Goal: Task Accomplishment & Management: Complete application form

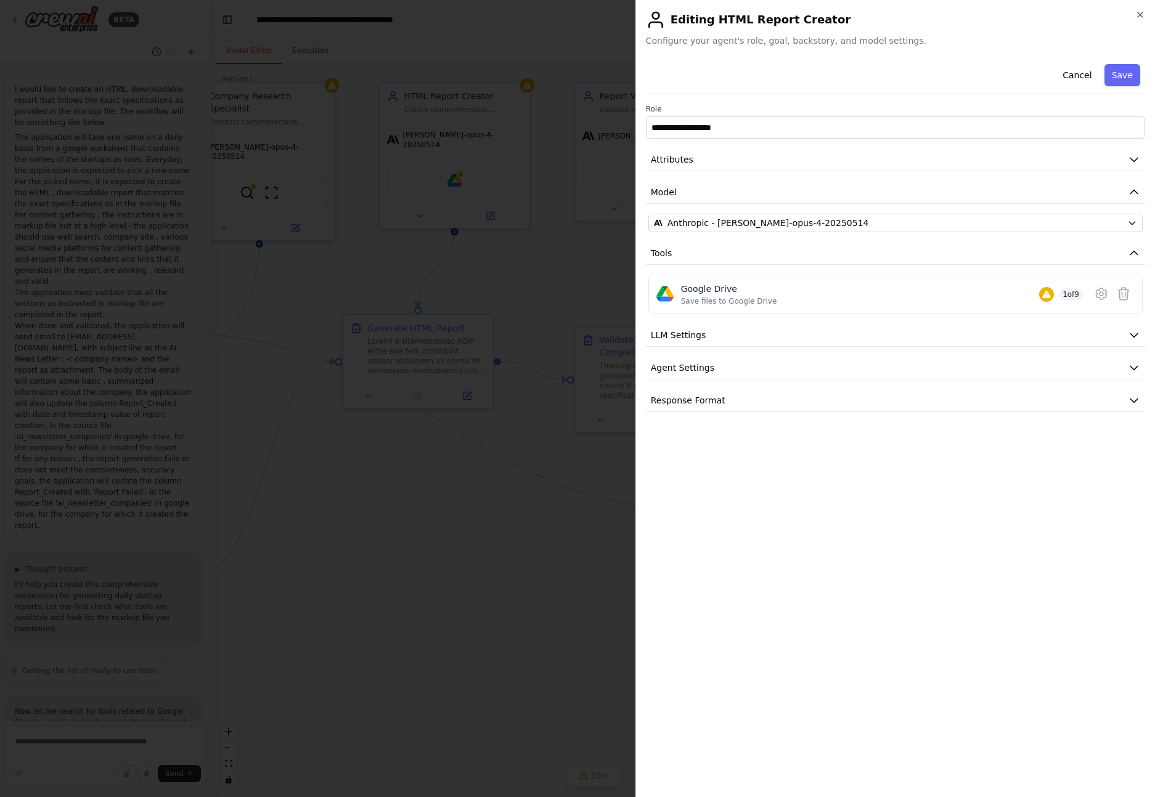
scroll to position [4687, 0]
click at [1140, 12] on icon "button" at bounding box center [1140, 15] width 10 height 10
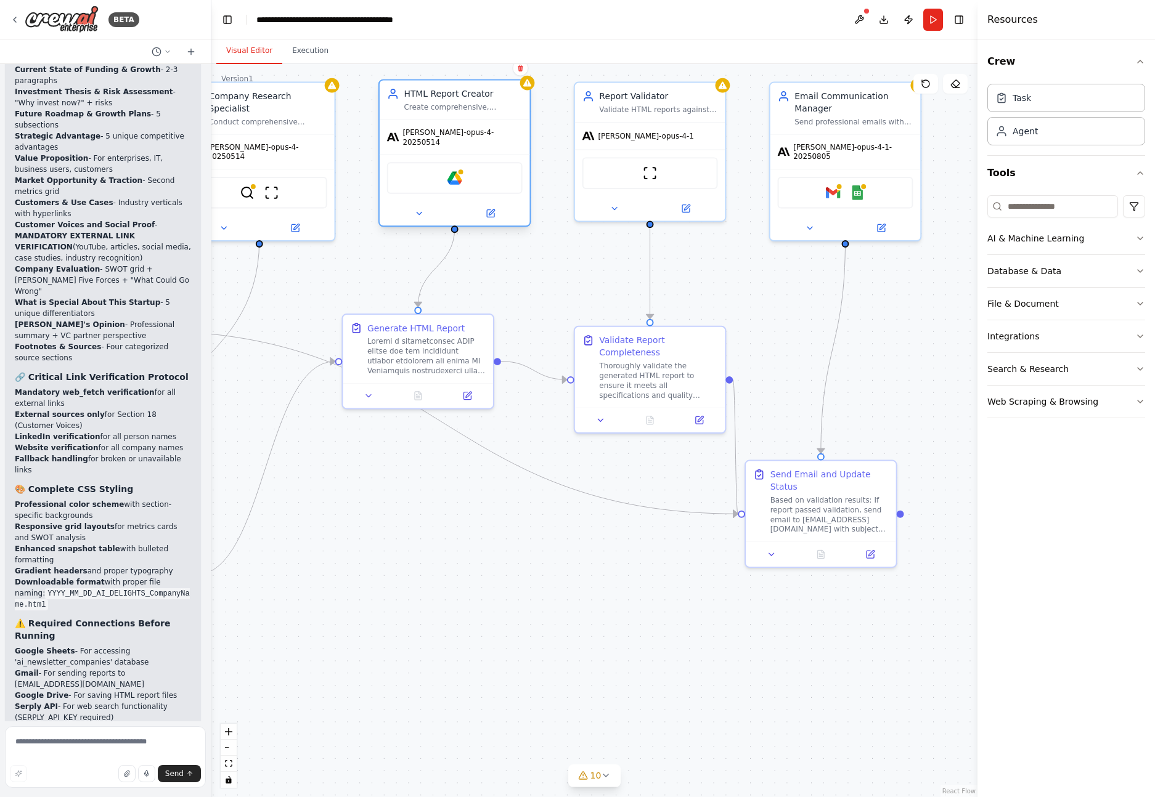
click at [502, 214] on div at bounding box center [455, 213] width 150 height 25
click at [497, 211] on button at bounding box center [490, 213] width 69 height 15
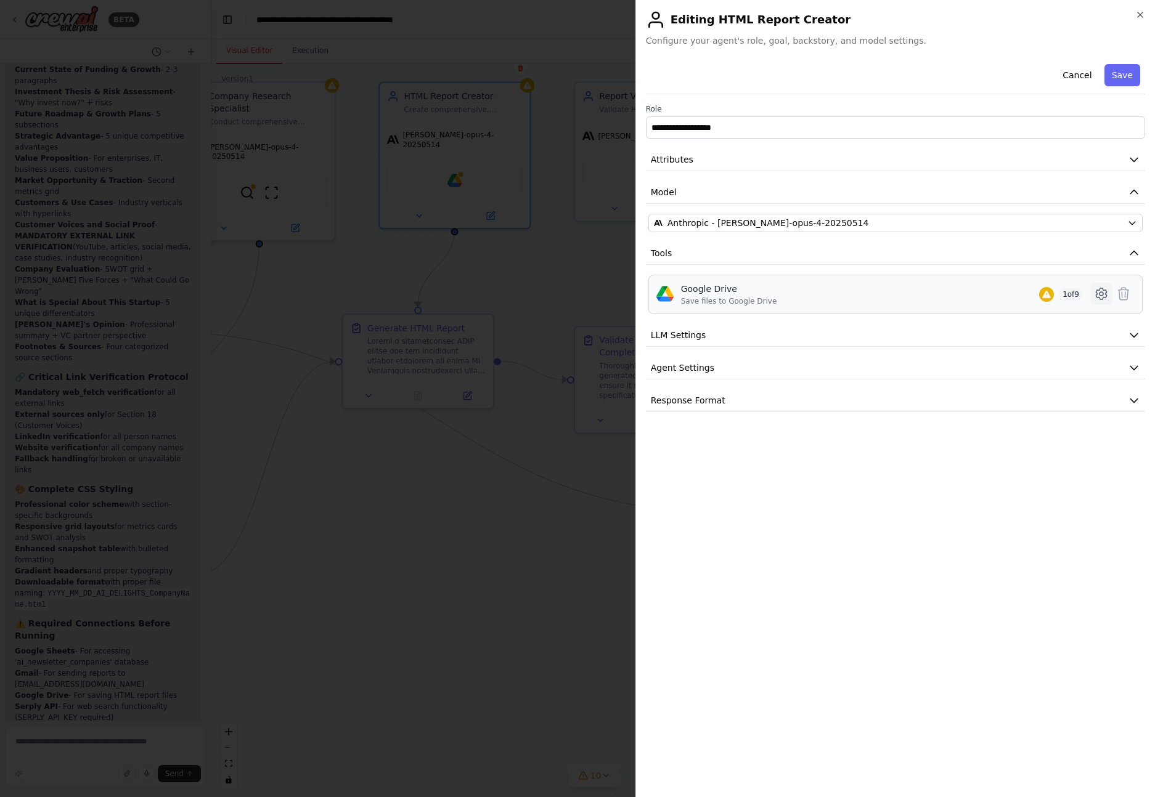
click at [1102, 293] on icon at bounding box center [1101, 294] width 15 height 15
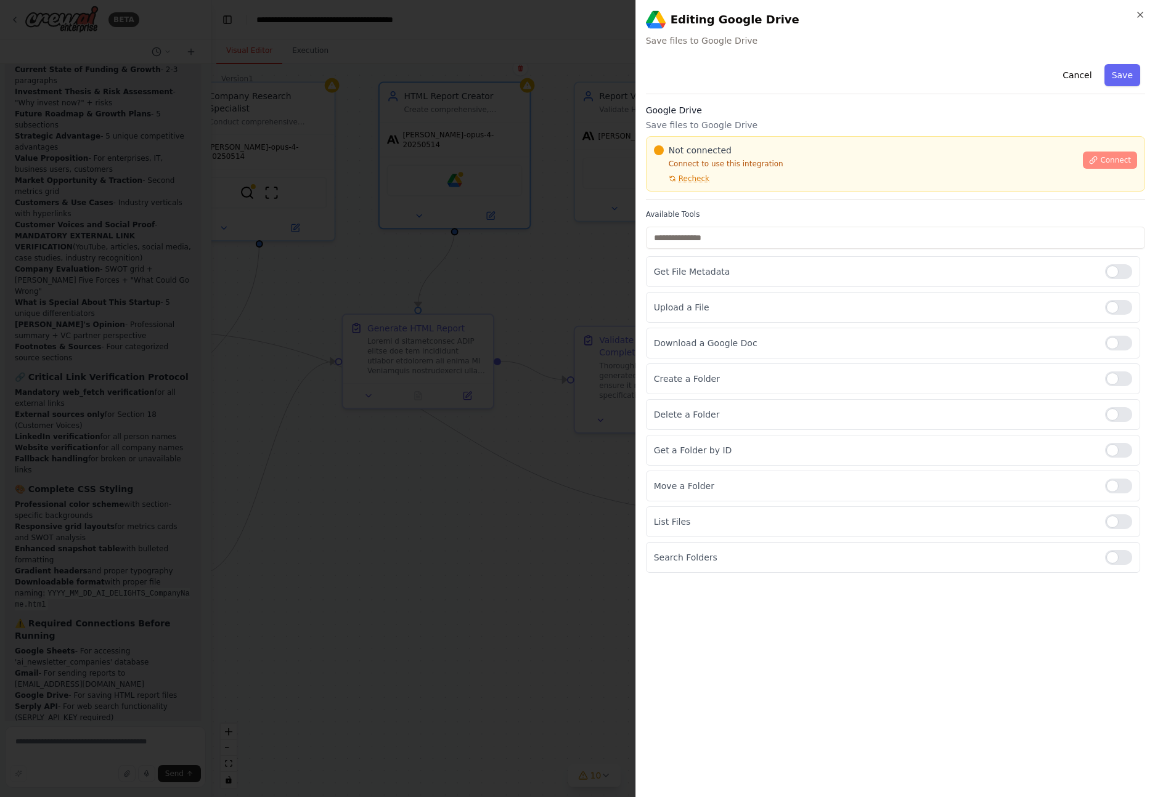
click at [1122, 166] on button "Connect" at bounding box center [1110, 160] width 54 height 17
click at [1139, 10] on icon "button" at bounding box center [1140, 15] width 10 height 10
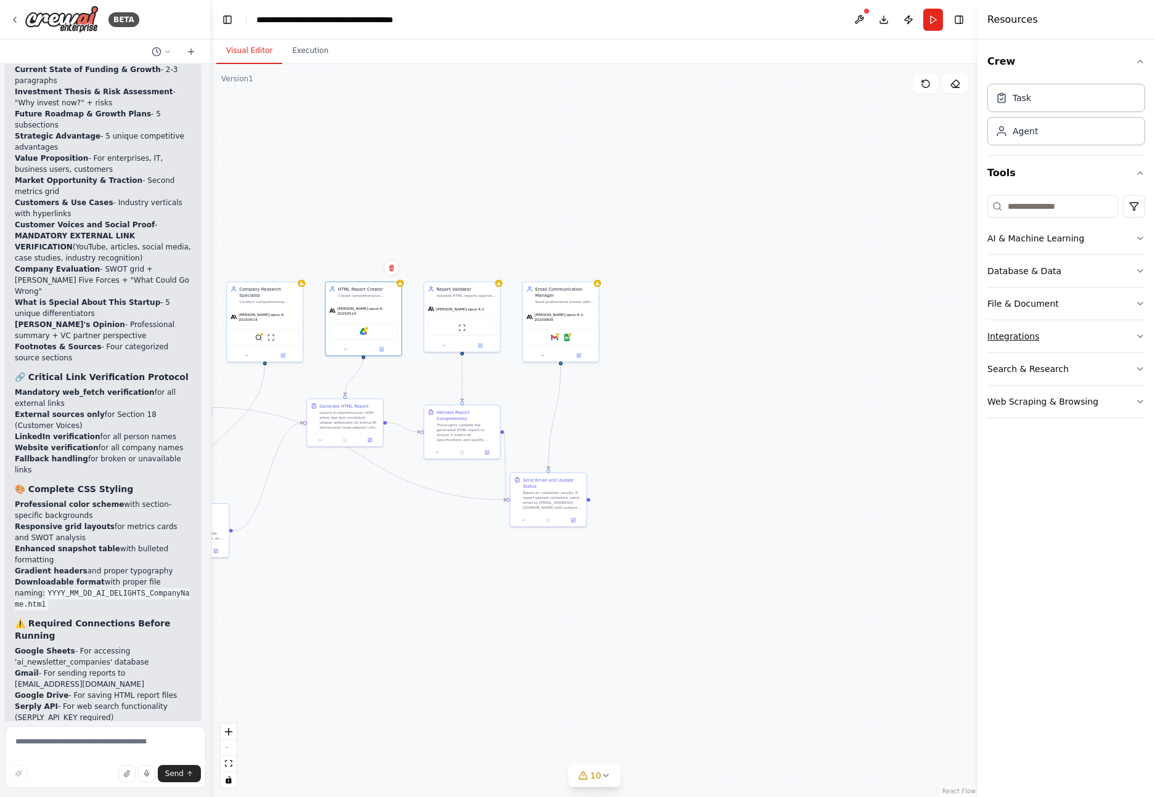
click at [1141, 337] on icon "button" at bounding box center [1140, 337] width 10 height 10
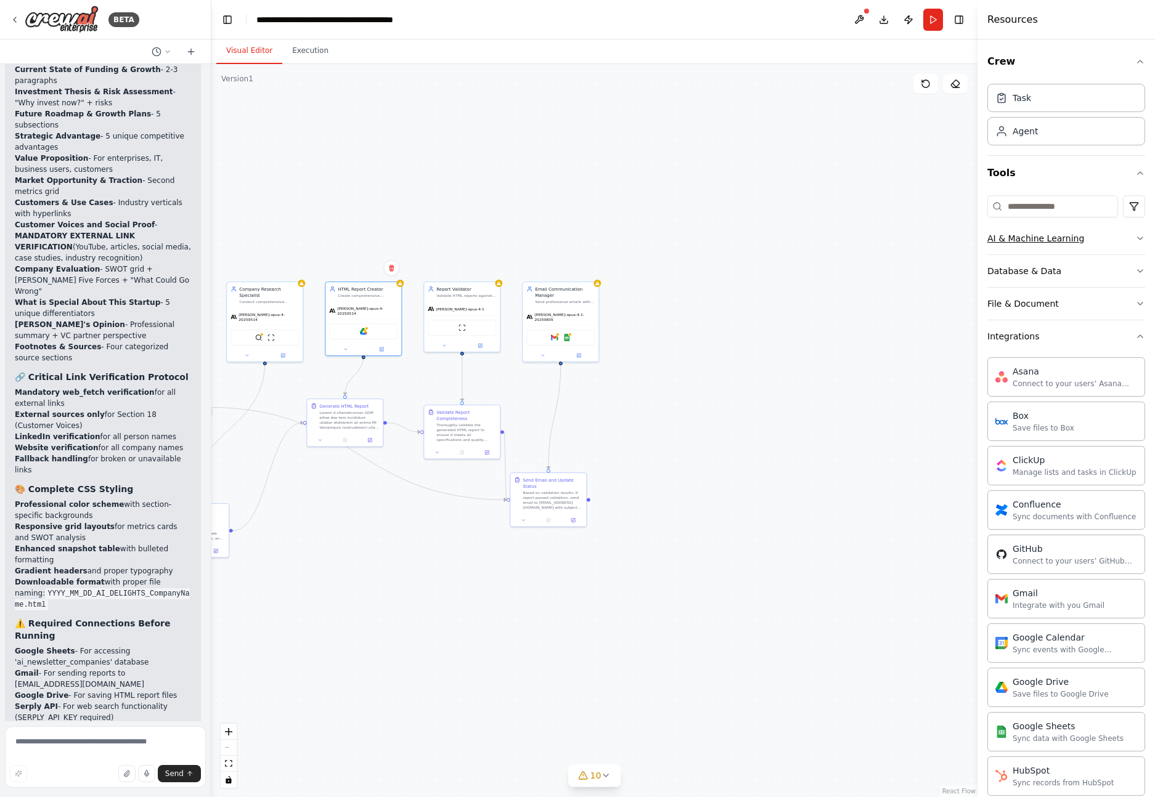
click at [1135, 246] on button "AI & Machine Learning" at bounding box center [1066, 238] width 158 height 32
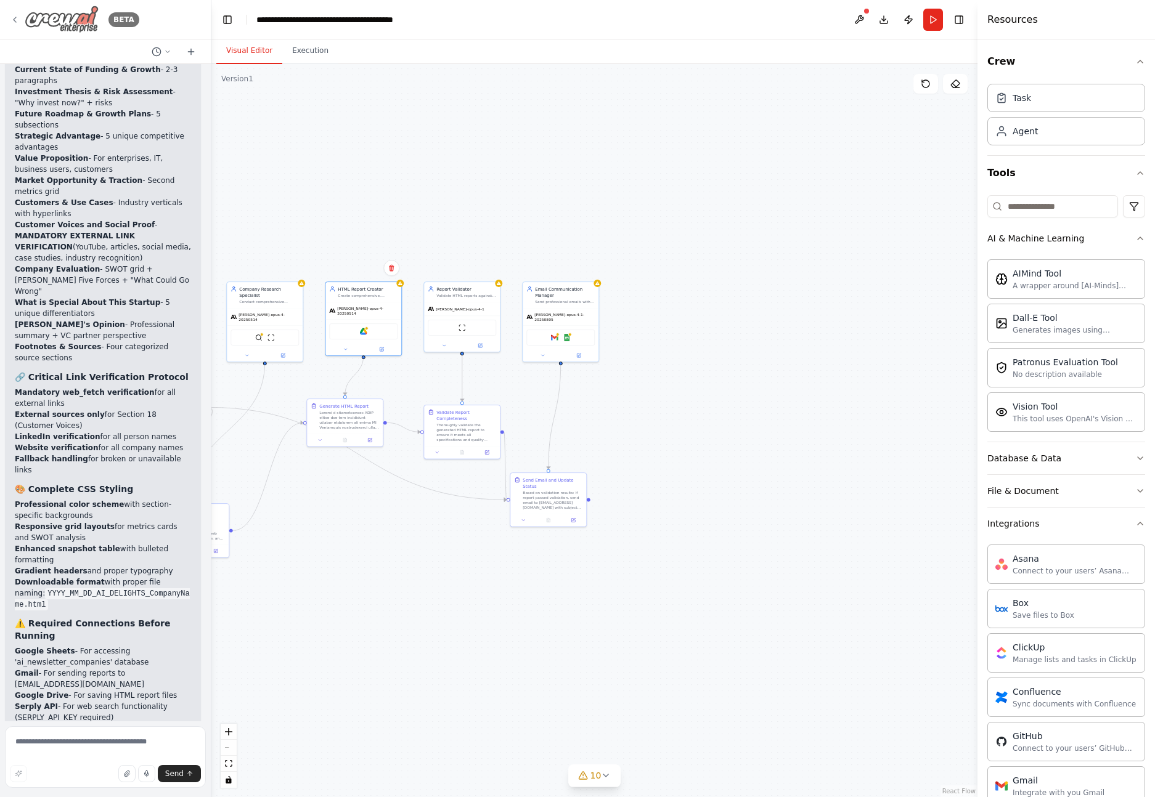
click at [42, 22] on img at bounding box center [62, 20] width 74 height 28
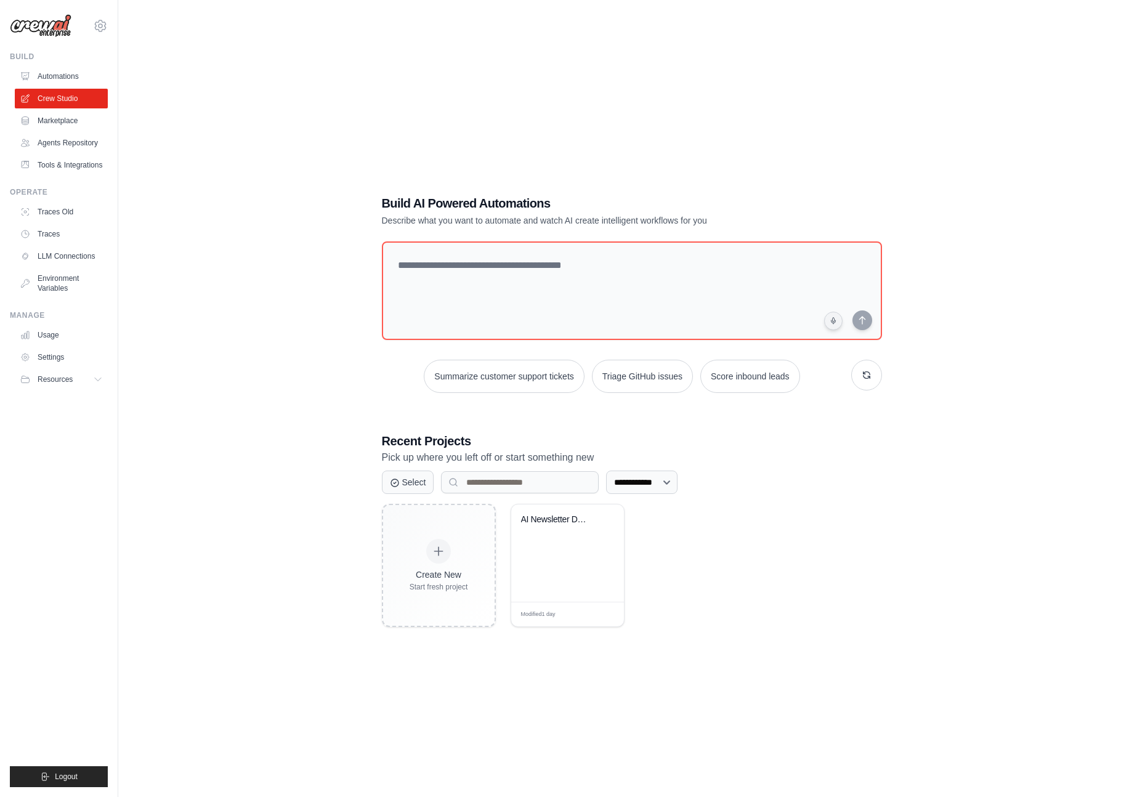
scroll to position [25, 0]
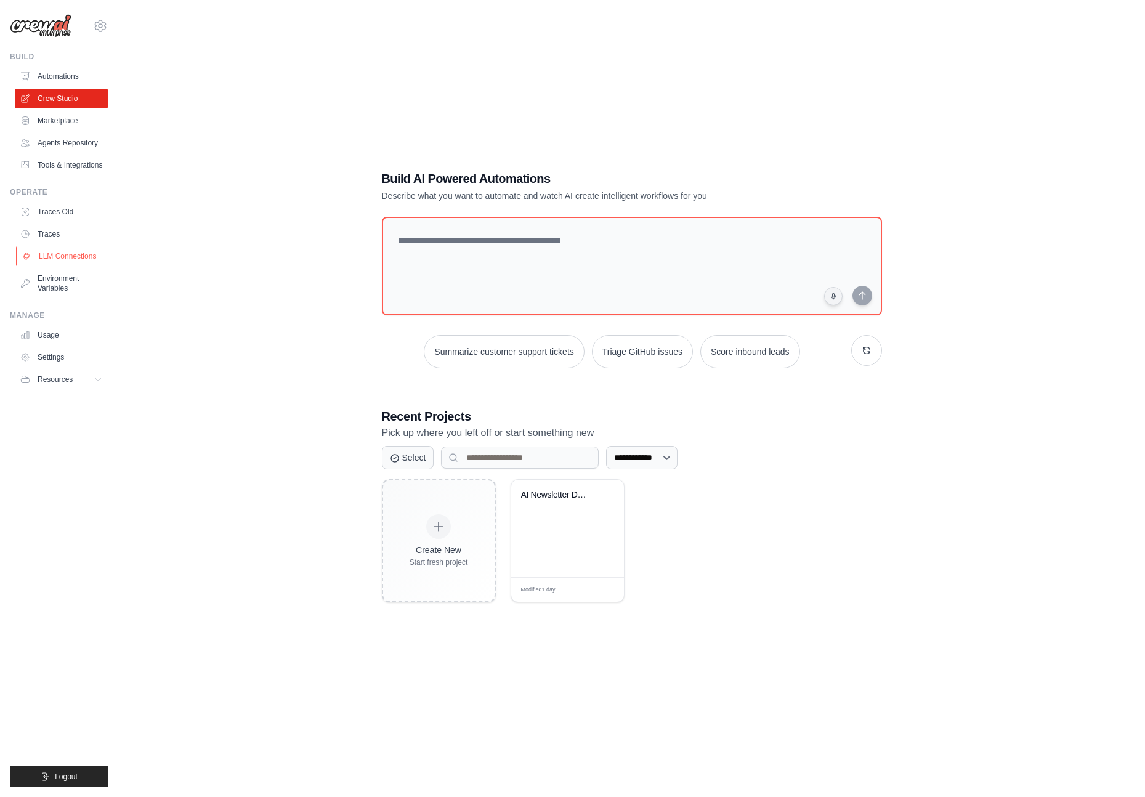
click at [91, 250] on link "LLM Connections" at bounding box center [62, 256] width 93 height 20
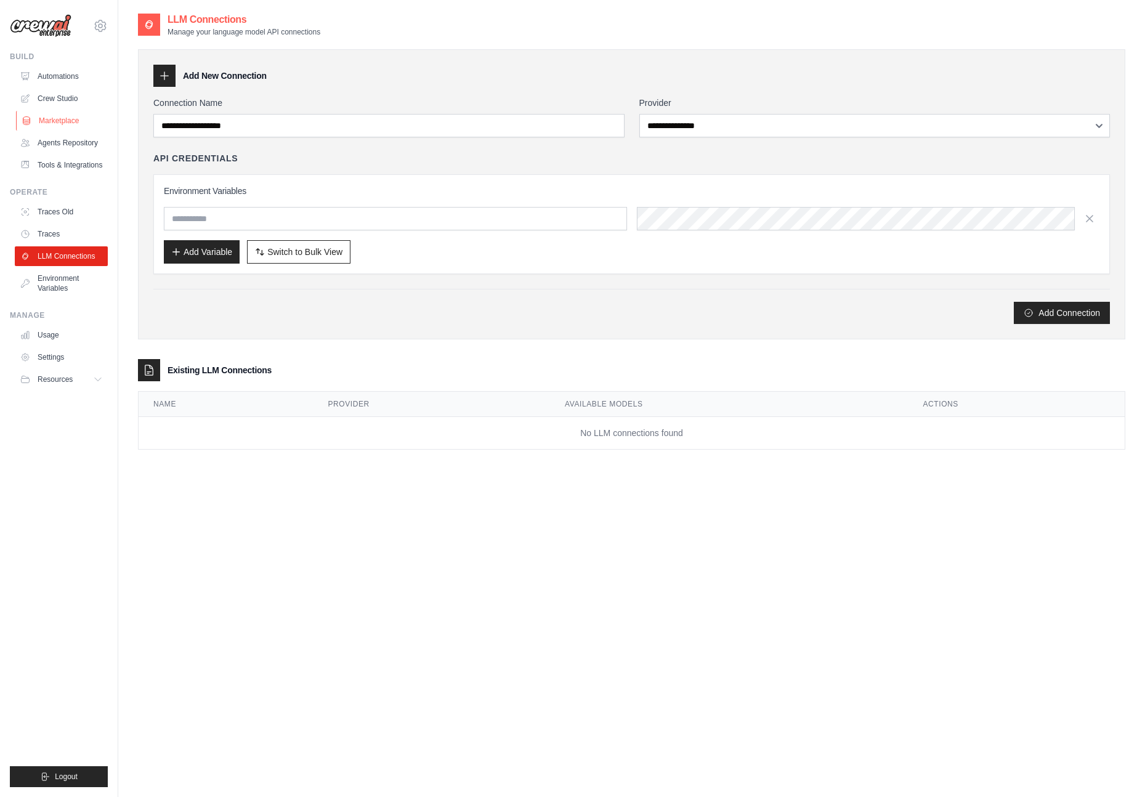
click at [73, 125] on link "Marketplace" at bounding box center [62, 121] width 93 height 20
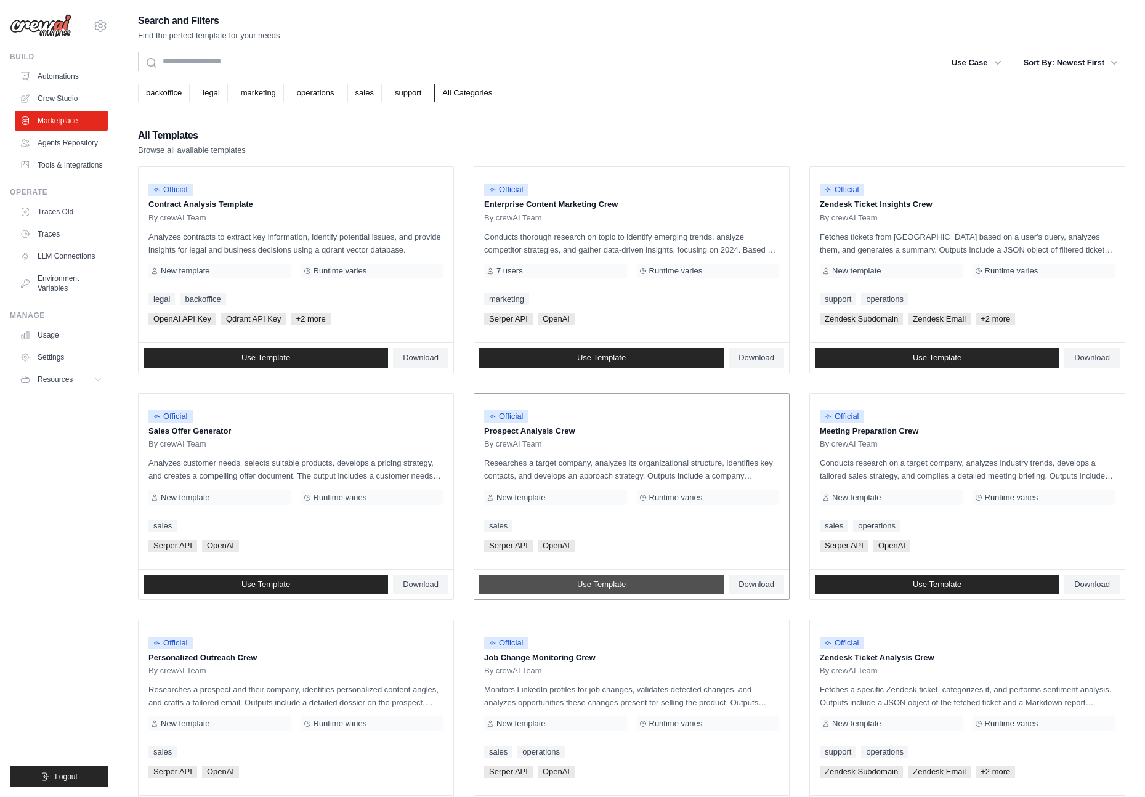
click at [659, 588] on link "Use Template" at bounding box center [601, 585] width 245 height 20
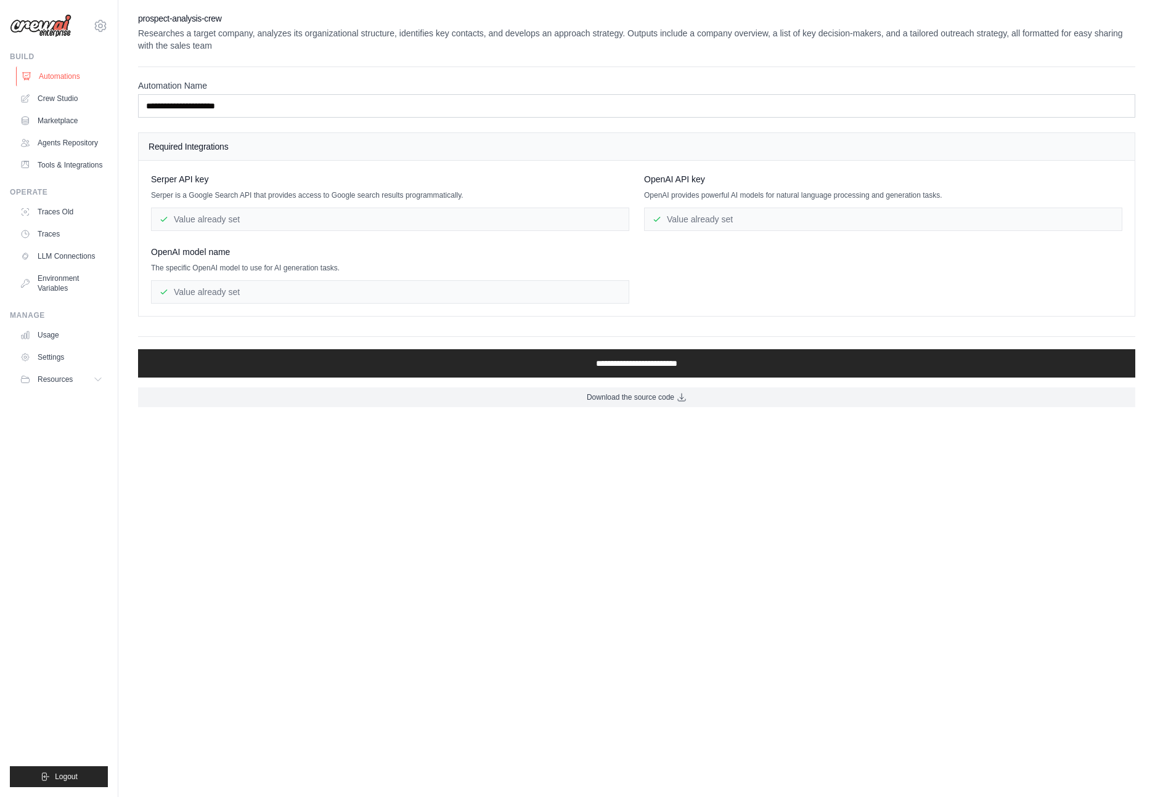
click at [54, 83] on link "Automations" at bounding box center [62, 77] width 93 height 20
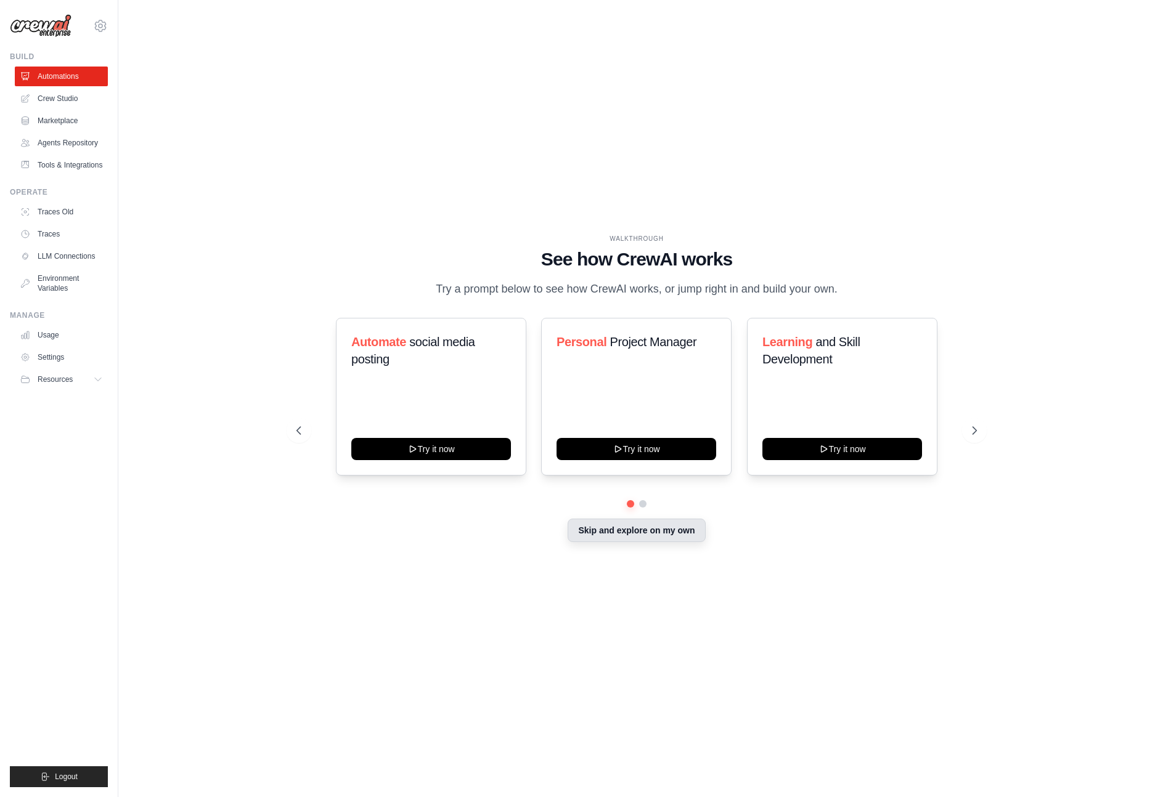
click at [680, 527] on button "Skip and explore on my own" at bounding box center [636, 530] width 137 height 23
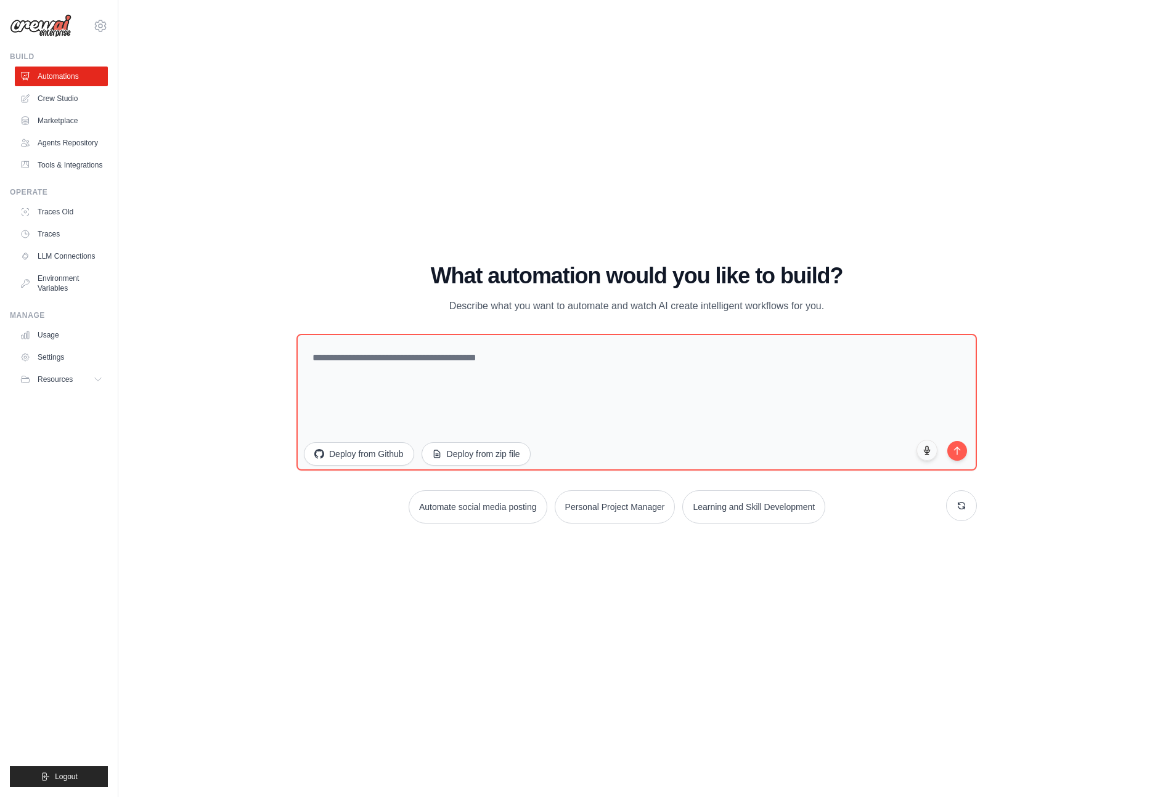
click at [491, 600] on div "WALKTHROUGH See how CrewAI works Try a prompt below to see how CrewAI works, or…" at bounding box center [636, 398] width 997 height 773
click at [193, 445] on div "WALKTHROUGH See how CrewAI works Try a prompt below to see how CrewAI works, or…" at bounding box center [636, 398] width 997 height 773
click at [75, 95] on link "Crew Studio" at bounding box center [62, 99] width 93 height 20
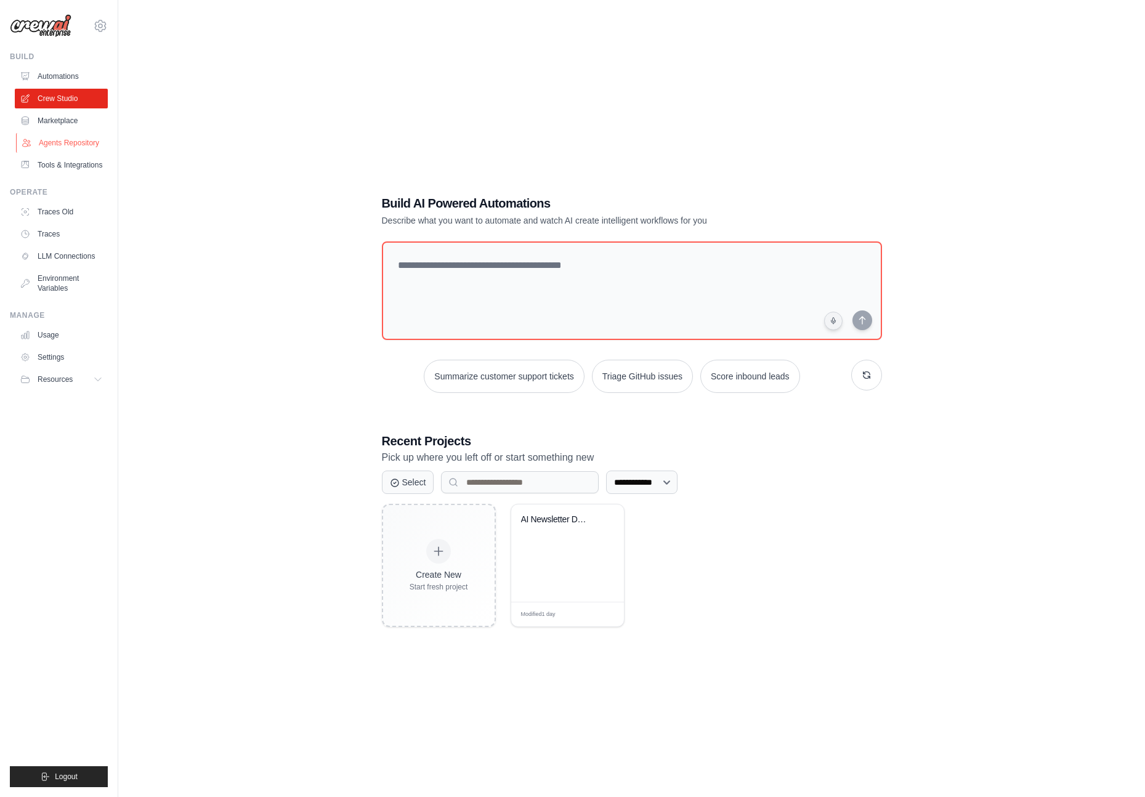
click at [70, 138] on link "Agents Repository" at bounding box center [62, 143] width 93 height 20
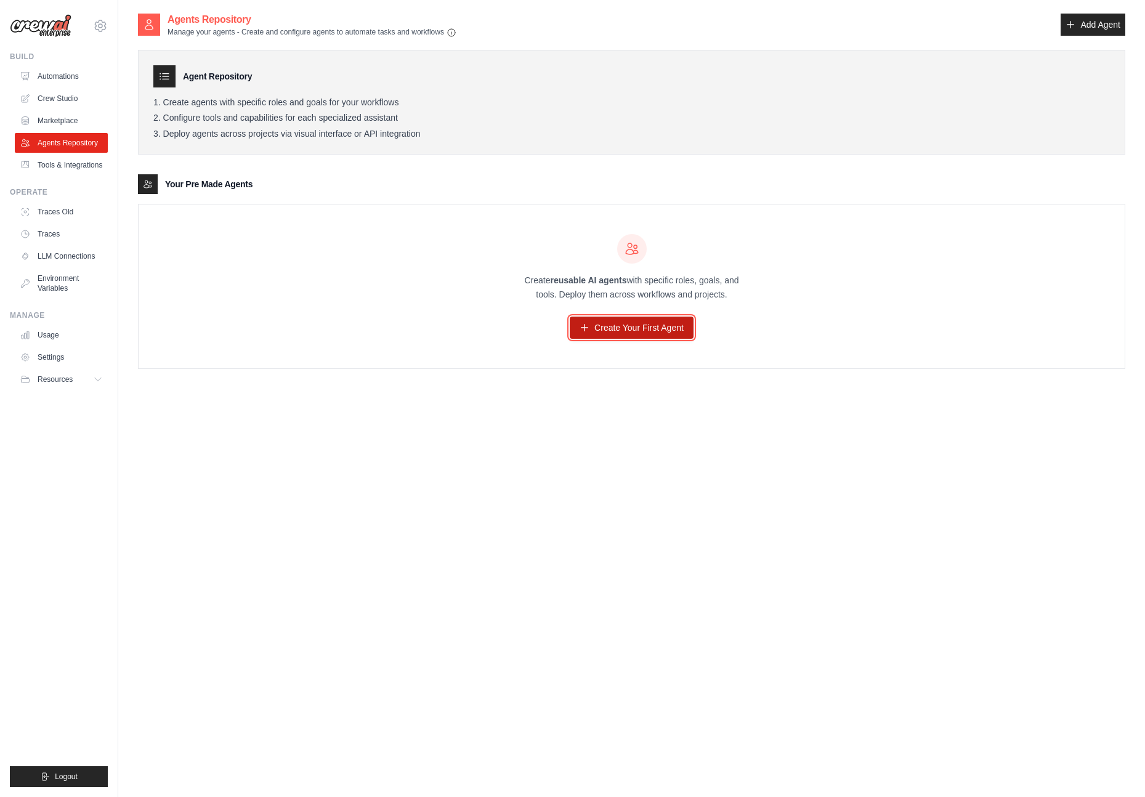
click at [636, 337] on link "Create Your First Agent" at bounding box center [632, 328] width 124 height 22
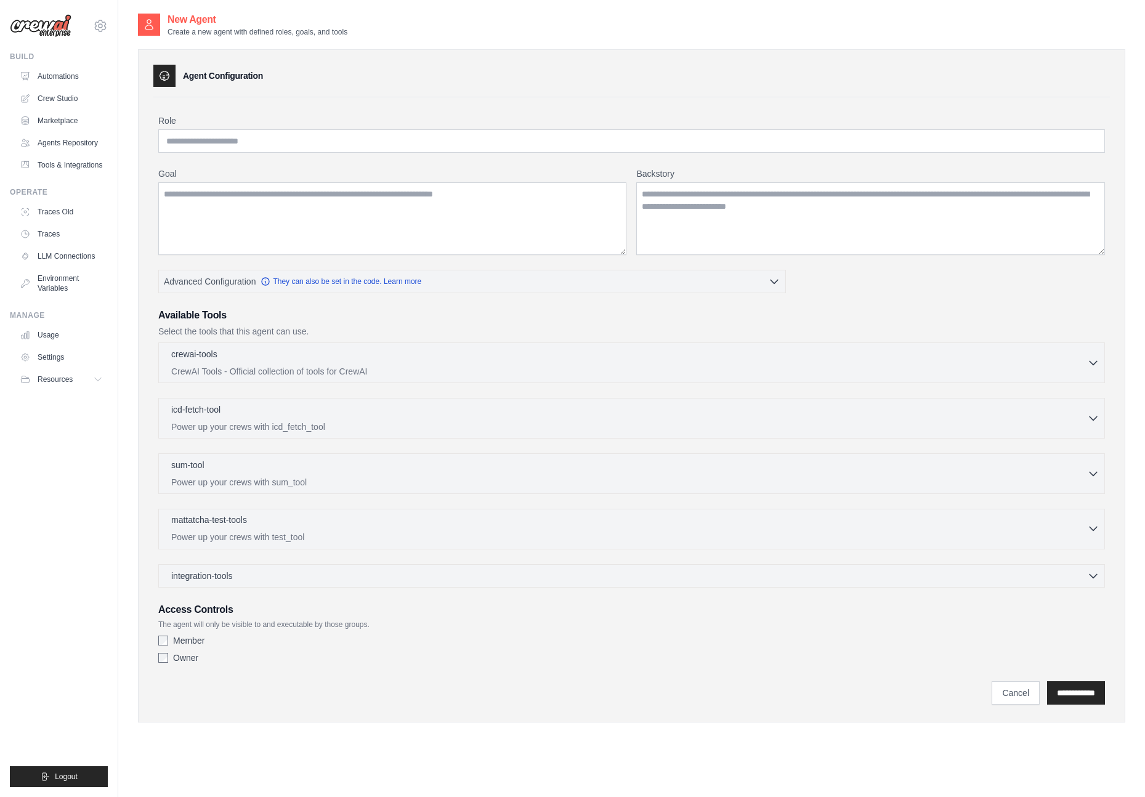
click at [1089, 531] on icon "button" at bounding box center [1094, 529] width 12 height 12
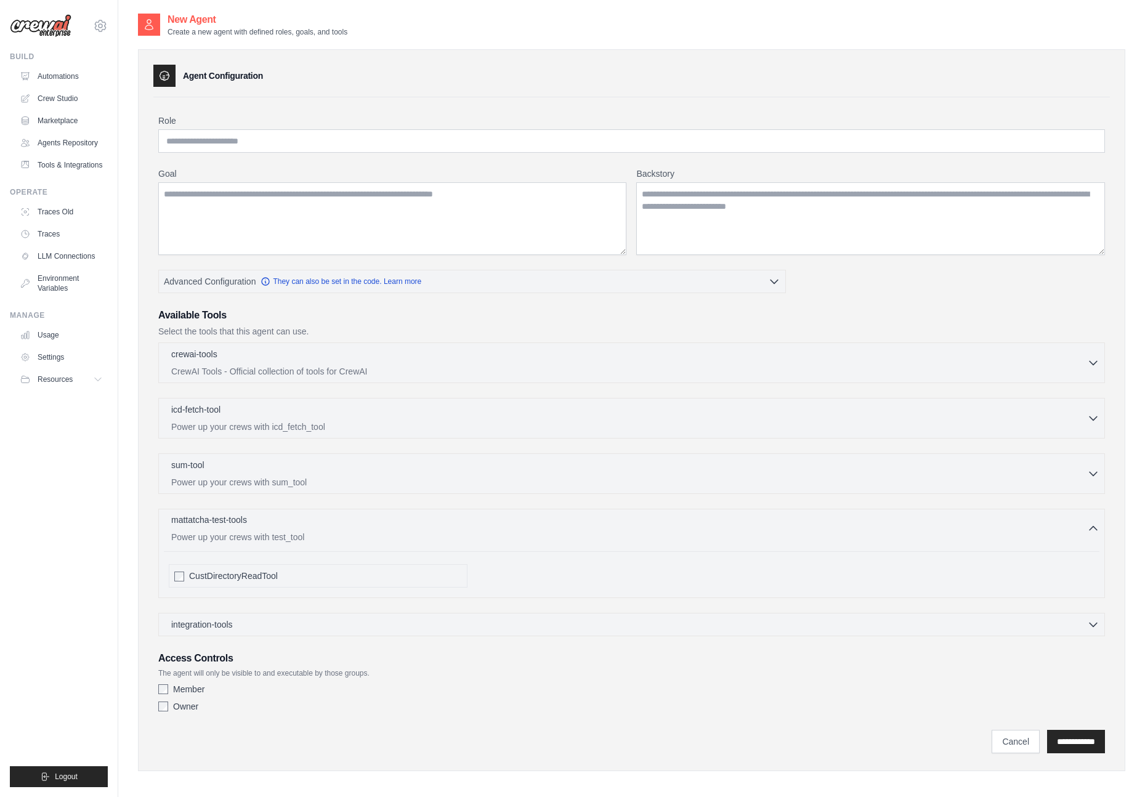
click at [1089, 531] on icon "button" at bounding box center [1094, 529] width 12 height 12
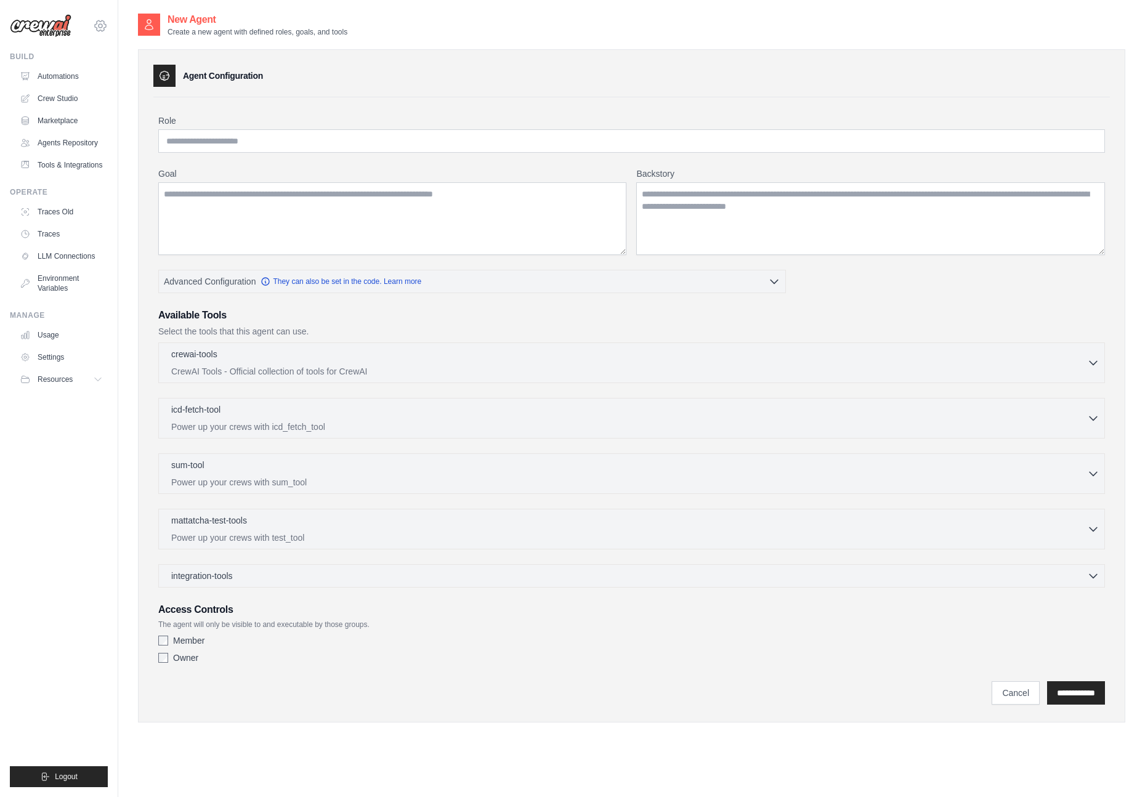
click at [103, 24] on icon at bounding box center [100, 25] width 15 height 15
click at [59, 101] on link "Crew Studio" at bounding box center [62, 99] width 93 height 20
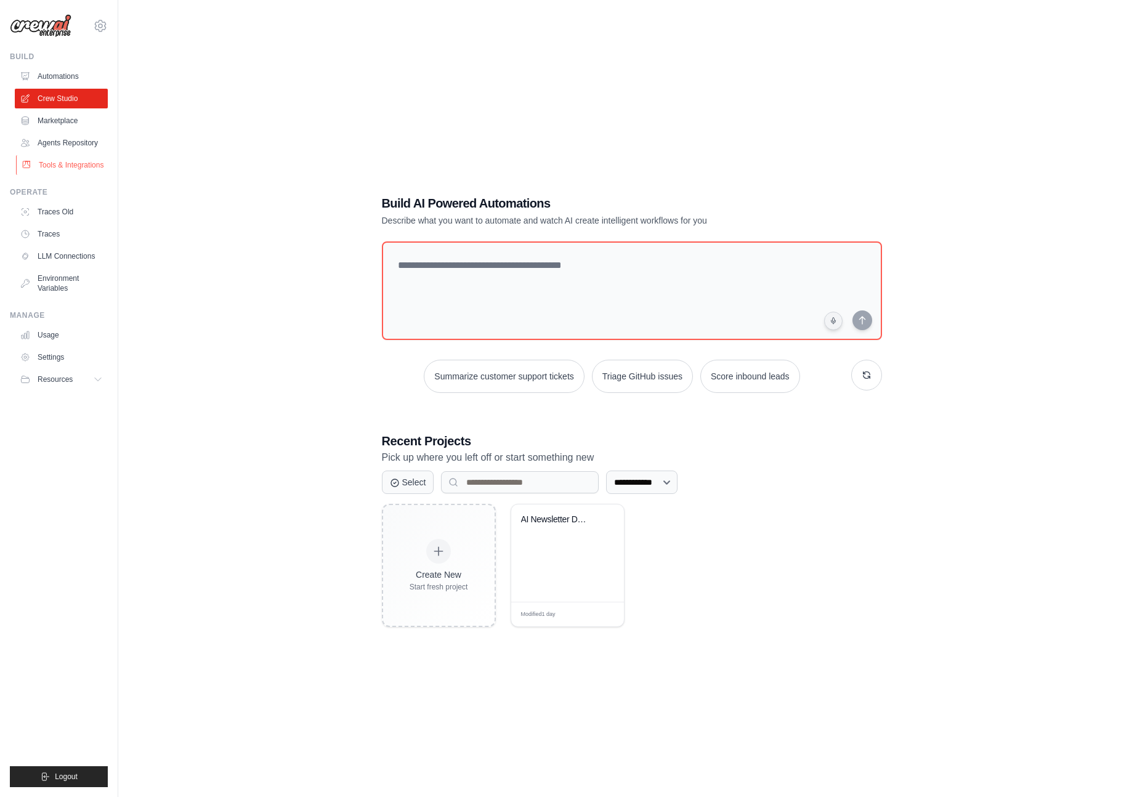
click at [77, 157] on link "Tools & Integrations" at bounding box center [62, 165] width 93 height 20
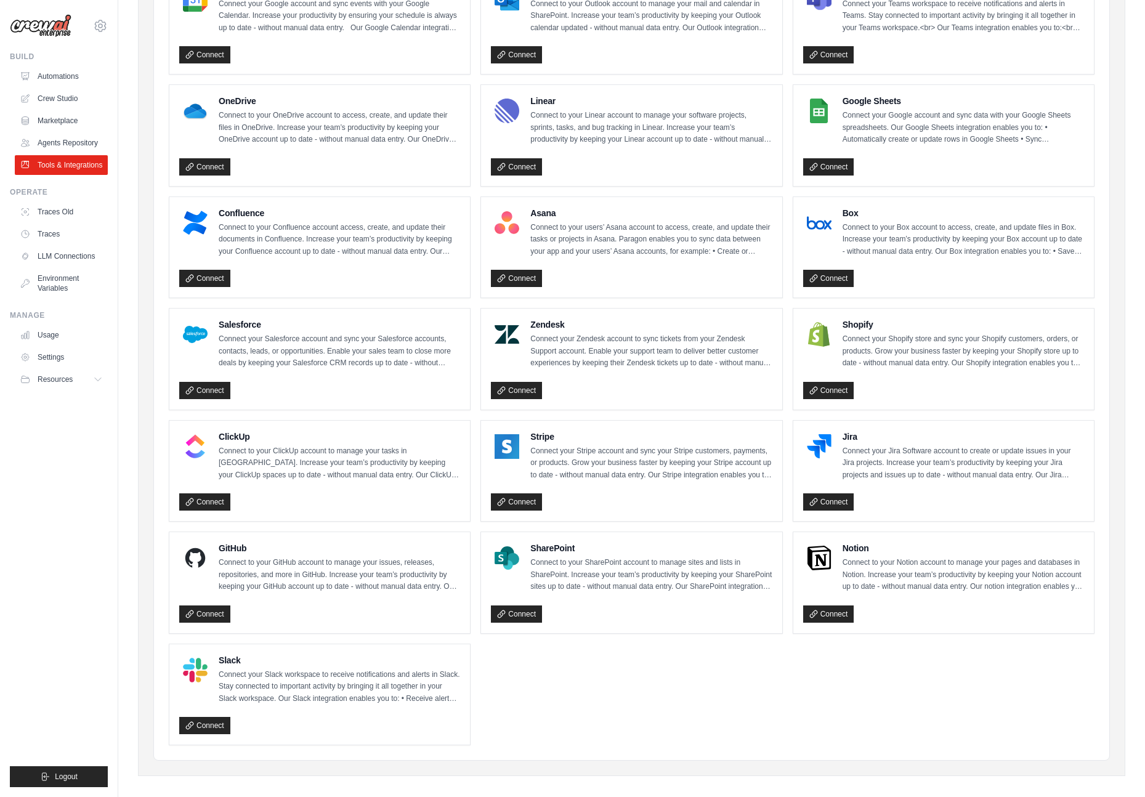
scroll to position [306, 0]
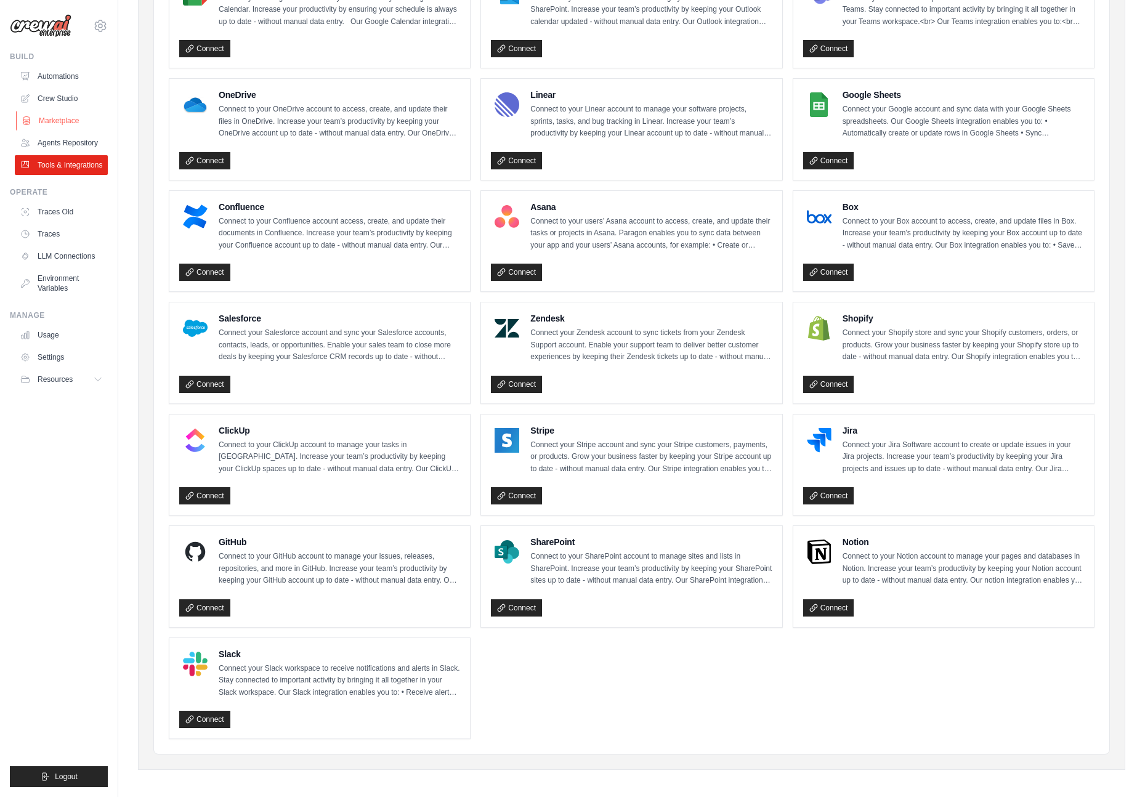
click at [79, 127] on link "Marketplace" at bounding box center [62, 121] width 93 height 20
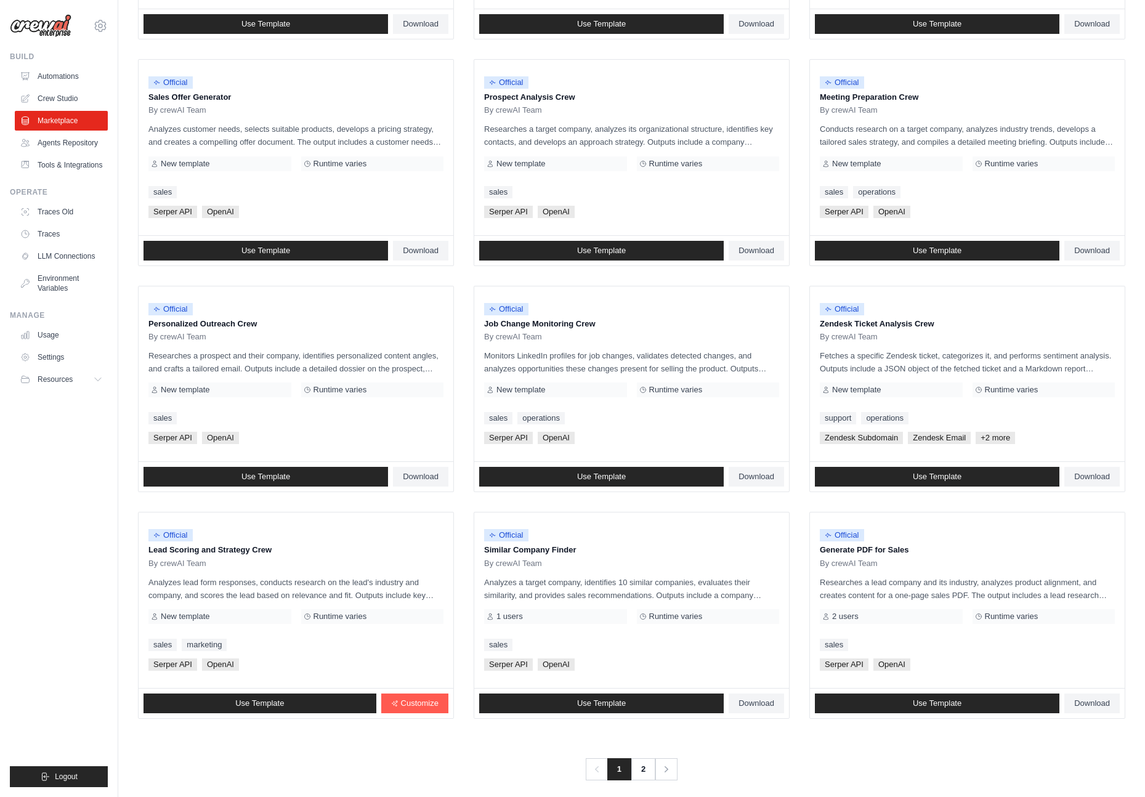
scroll to position [344, 0]
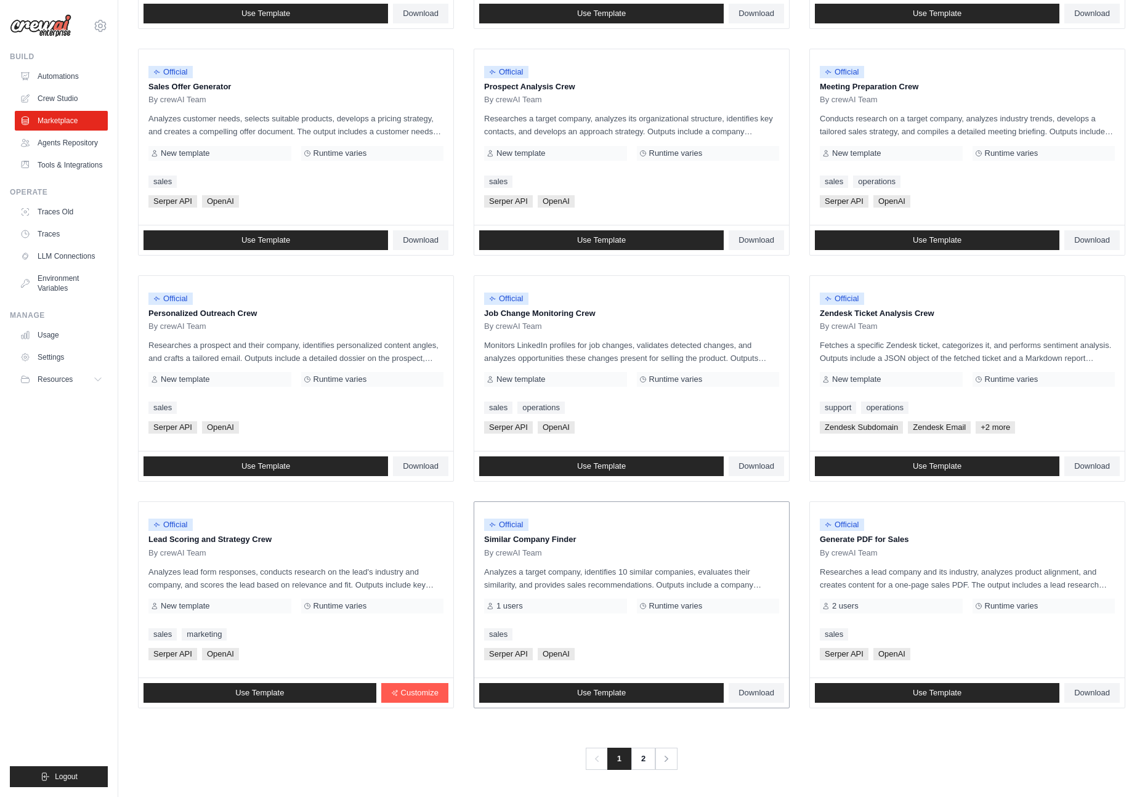
click at [687, 609] on span "Runtime varies" at bounding box center [676, 606] width 54 height 10
click at [760, 691] on span "Download" at bounding box center [757, 693] width 36 height 10
click at [690, 690] on link "Use Template" at bounding box center [601, 693] width 245 height 20
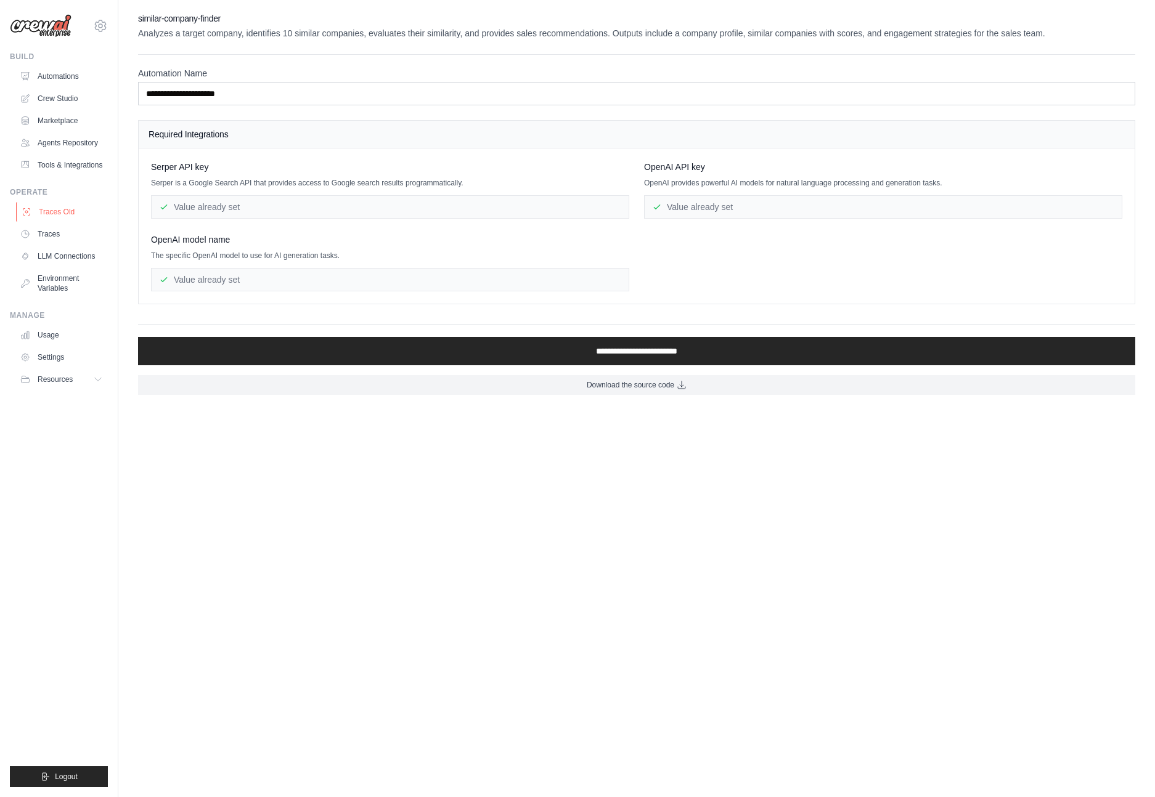
click at [35, 211] on link "Traces Old" at bounding box center [62, 212] width 93 height 20
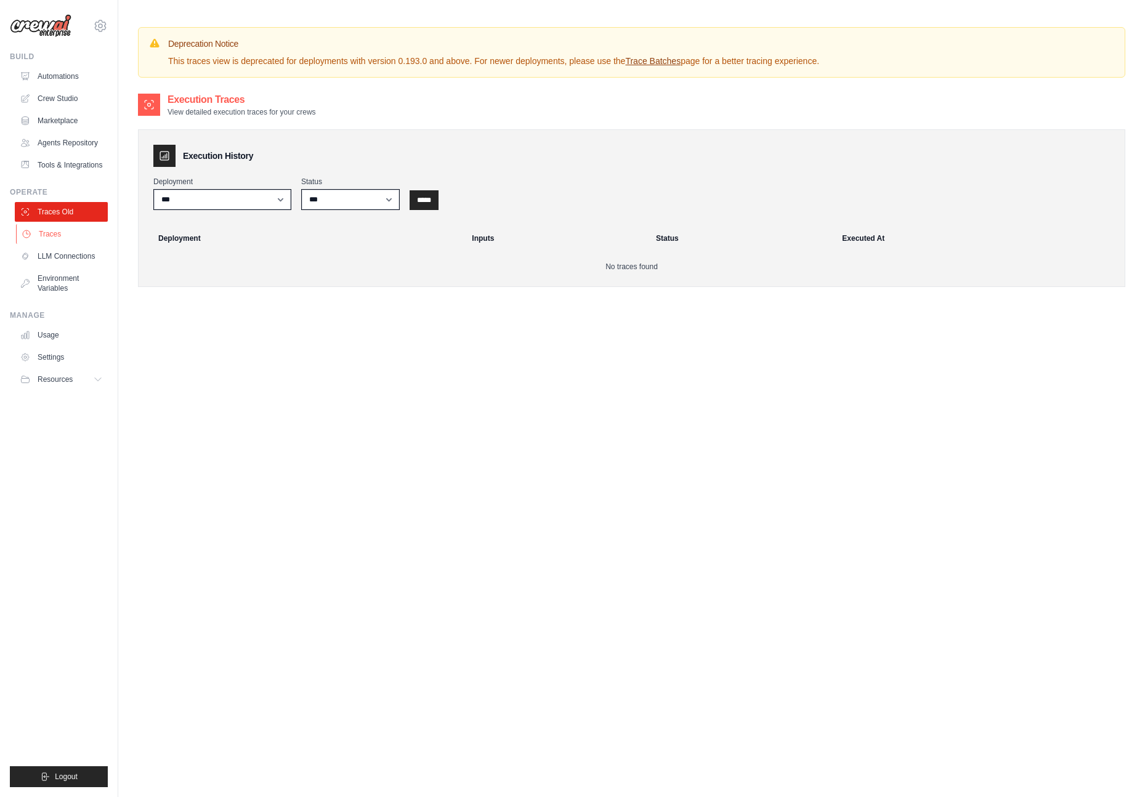
click at [62, 235] on link "Traces" at bounding box center [62, 234] width 93 height 20
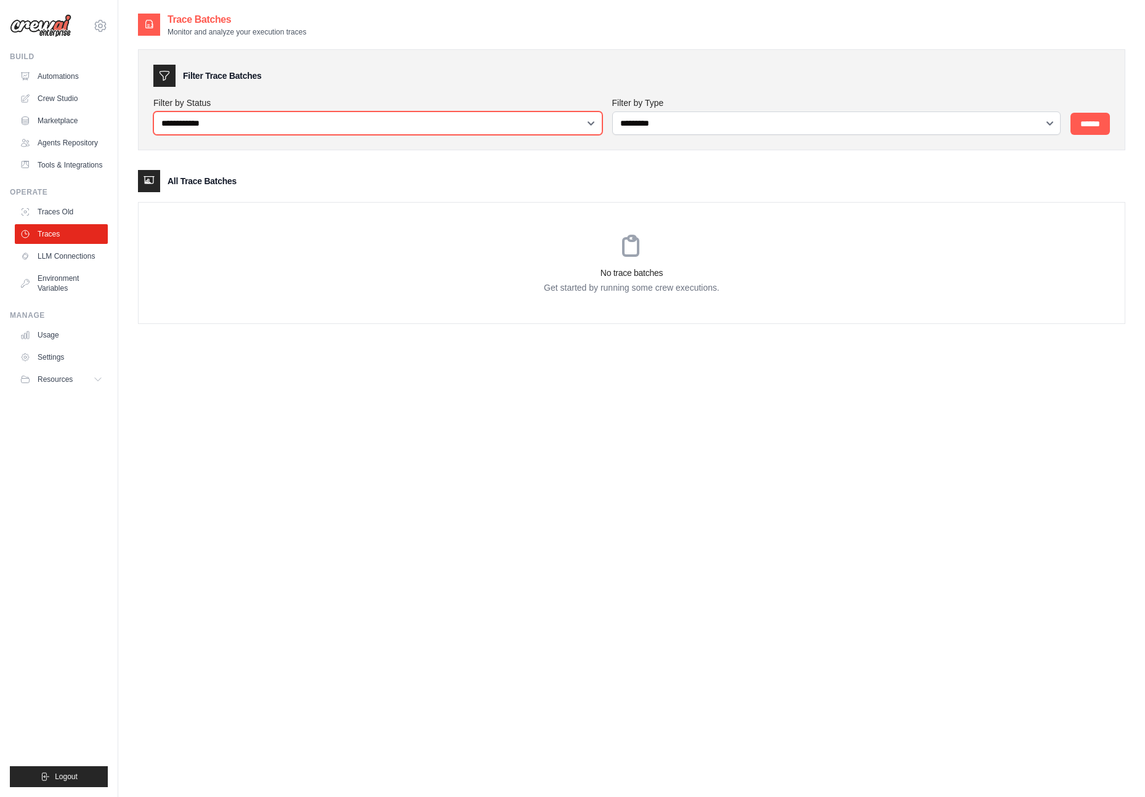
click at [238, 120] on select "**********" at bounding box center [377, 123] width 449 height 23
click at [85, 142] on link "Agents Repository" at bounding box center [62, 143] width 93 height 20
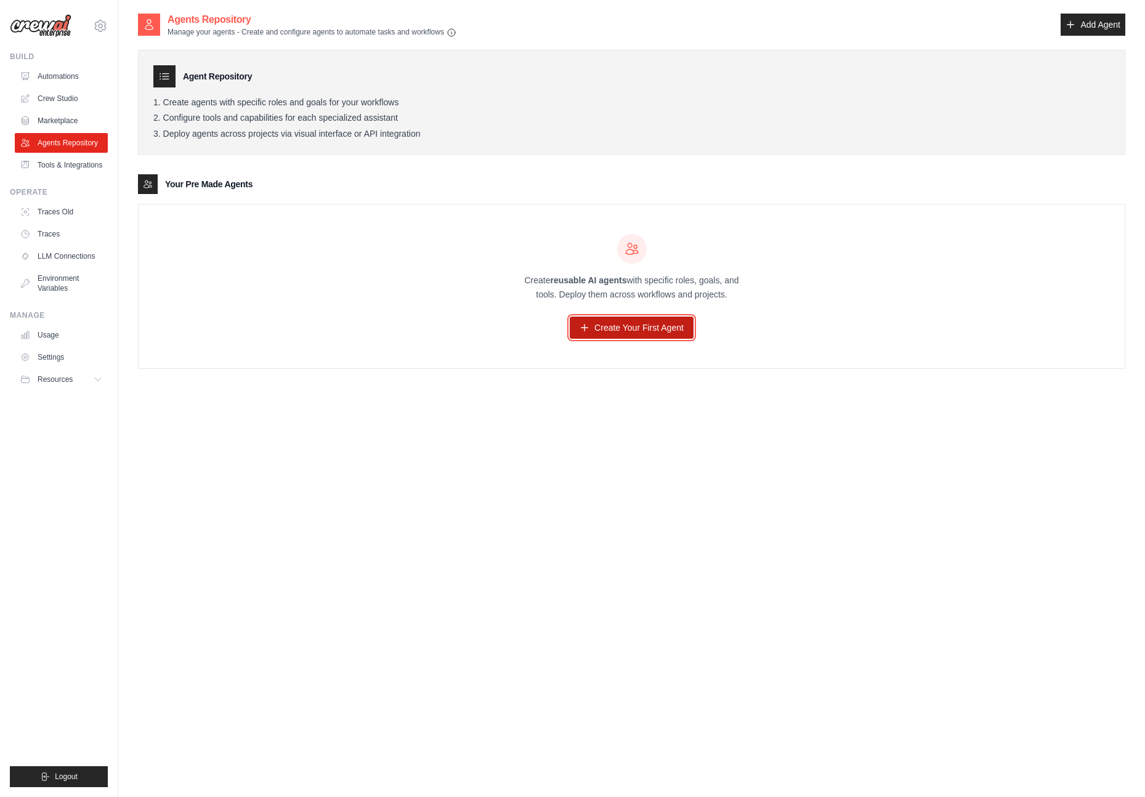
click at [615, 330] on link "Create Your First Agent" at bounding box center [632, 328] width 124 height 22
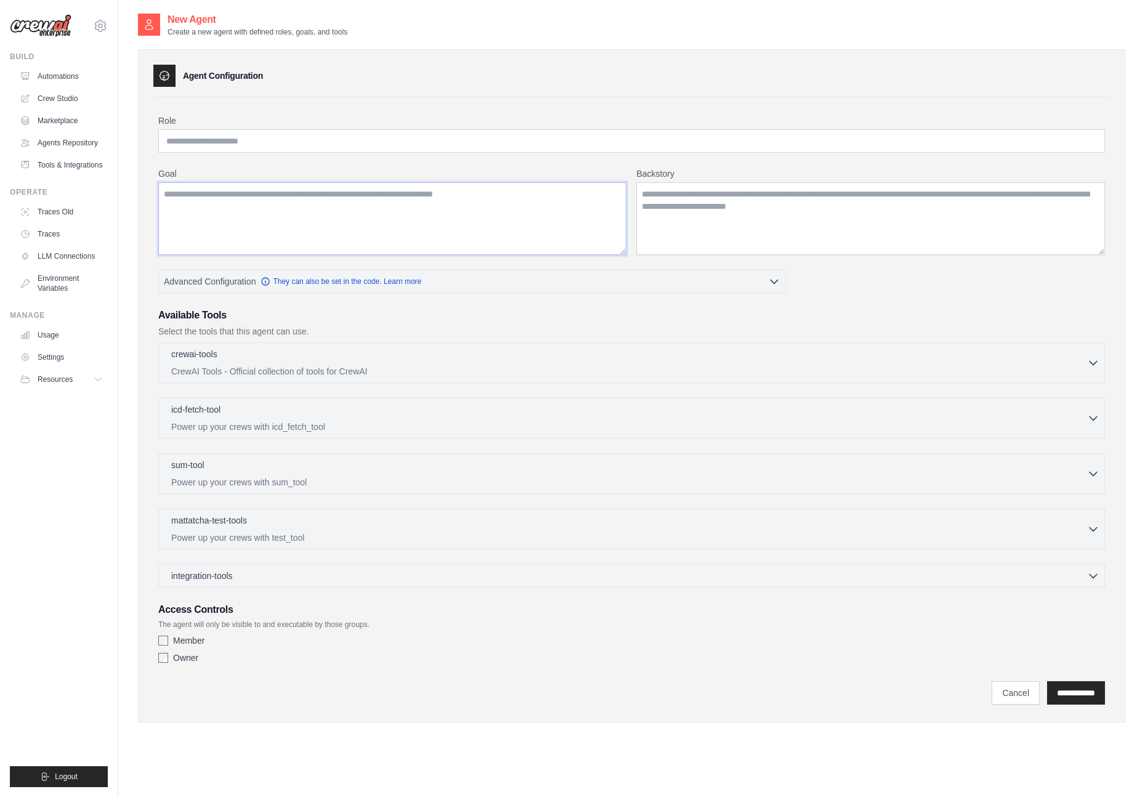
click at [353, 215] on textarea "Goal" at bounding box center [392, 218] width 468 height 73
click at [294, 418] on div "icd-fetch-tool 0 selected Power up your crews with icd_fetch_tool" at bounding box center [629, 418] width 916 height 30
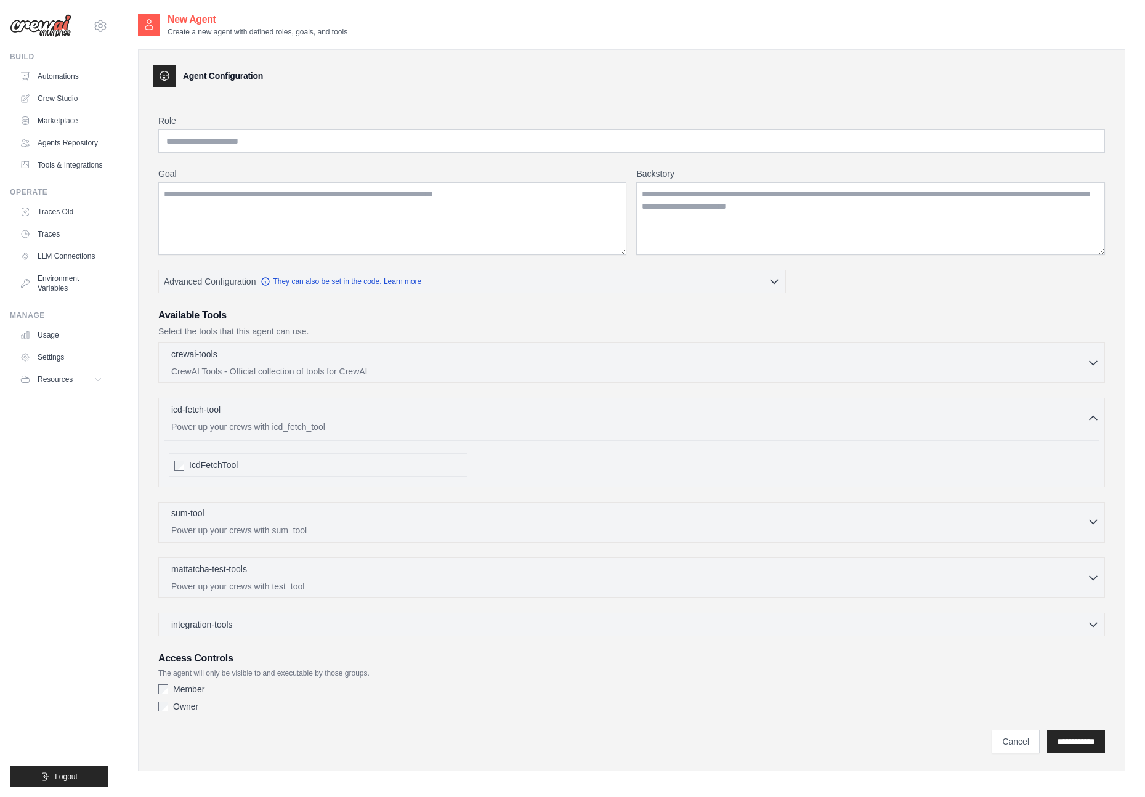
click at [337, 515] on div "sum-tool 0 selected" at bounding box center [629, 514] width 916 height 15
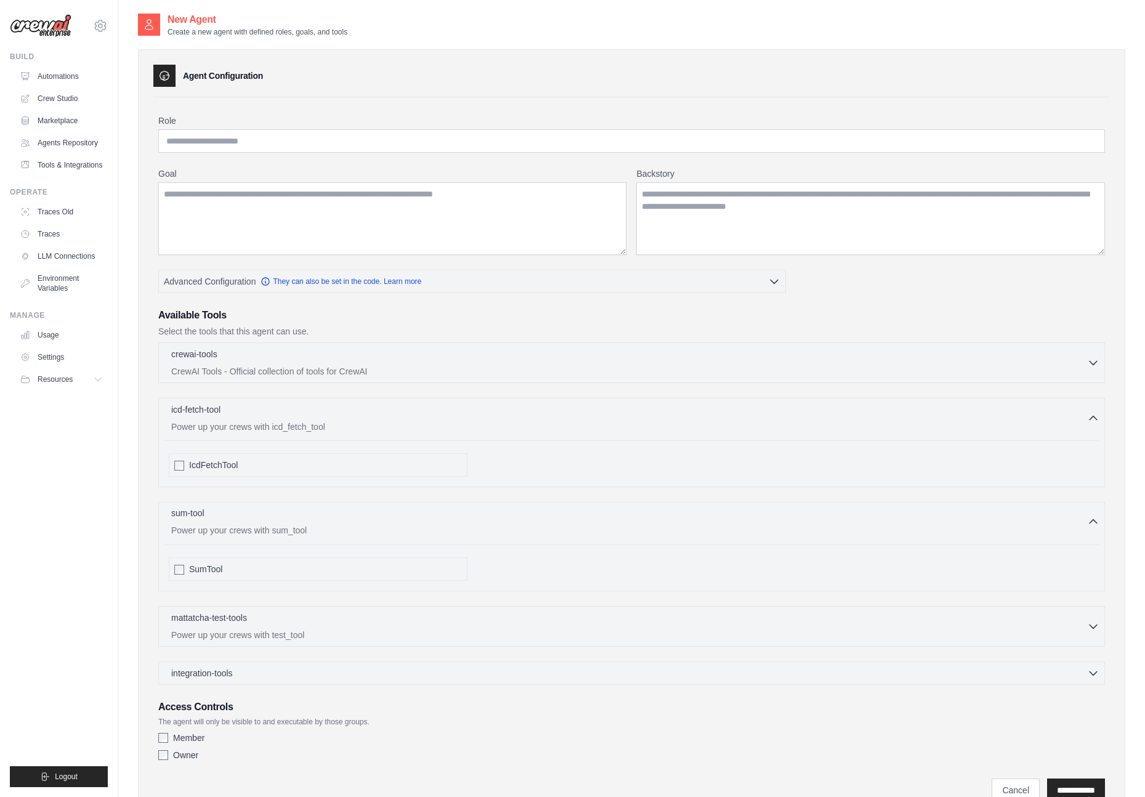
click at [1084, 520] on div "sum-tool 0 selected" at bounding box center [629, 514] width 916 height 15
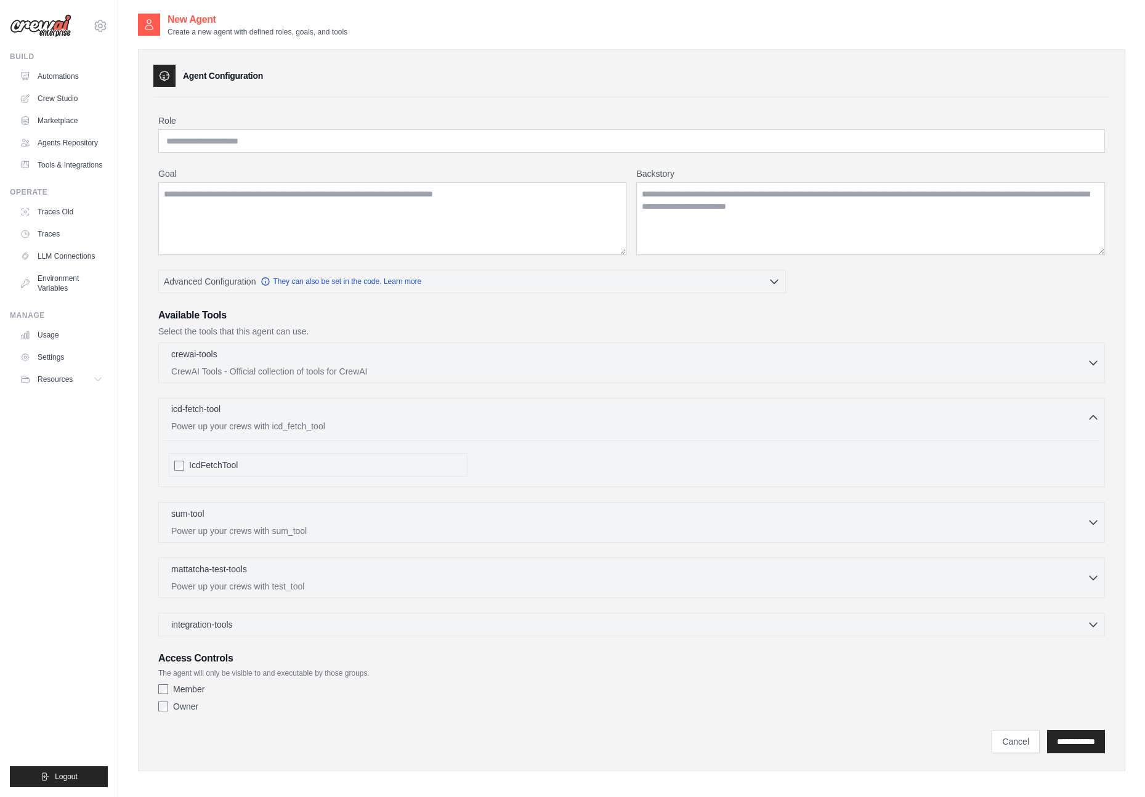
click at [1089, 415] on icon "button" at bounding box center [1094, 418] width 12 height 12
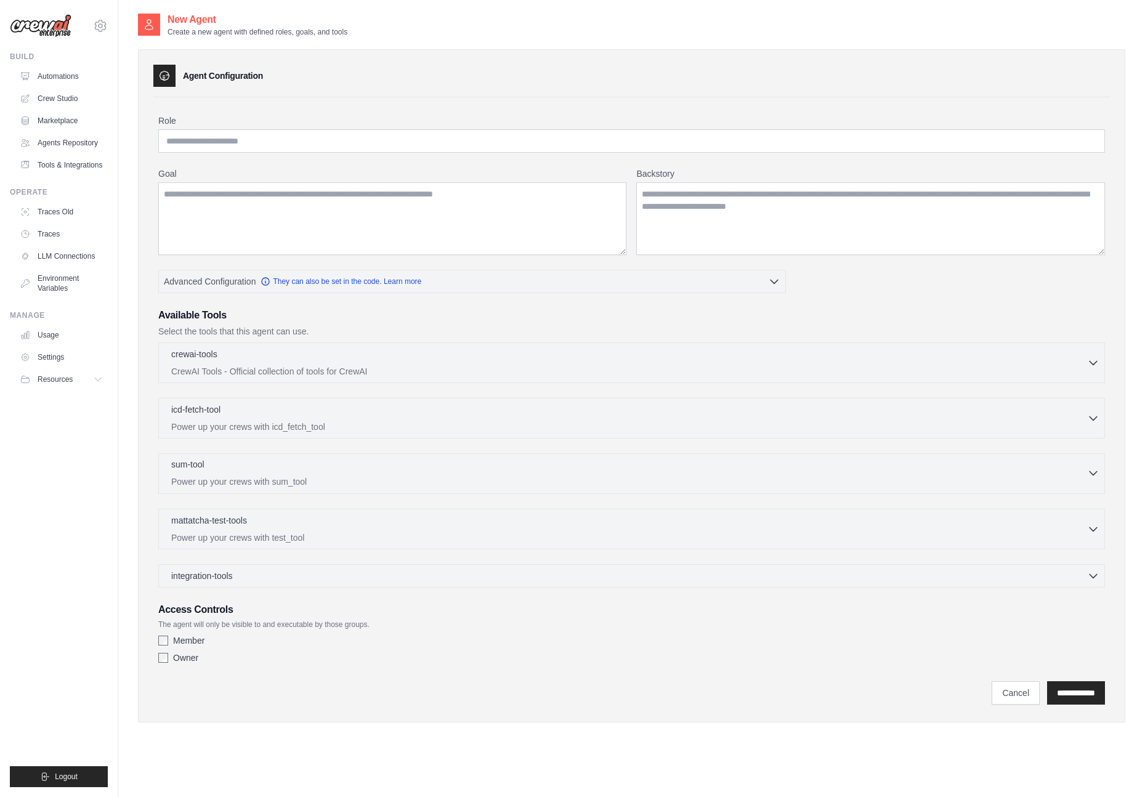
click at [1091, 474] on icon "button" at bounding box center [1094, 473] width 12 height 12
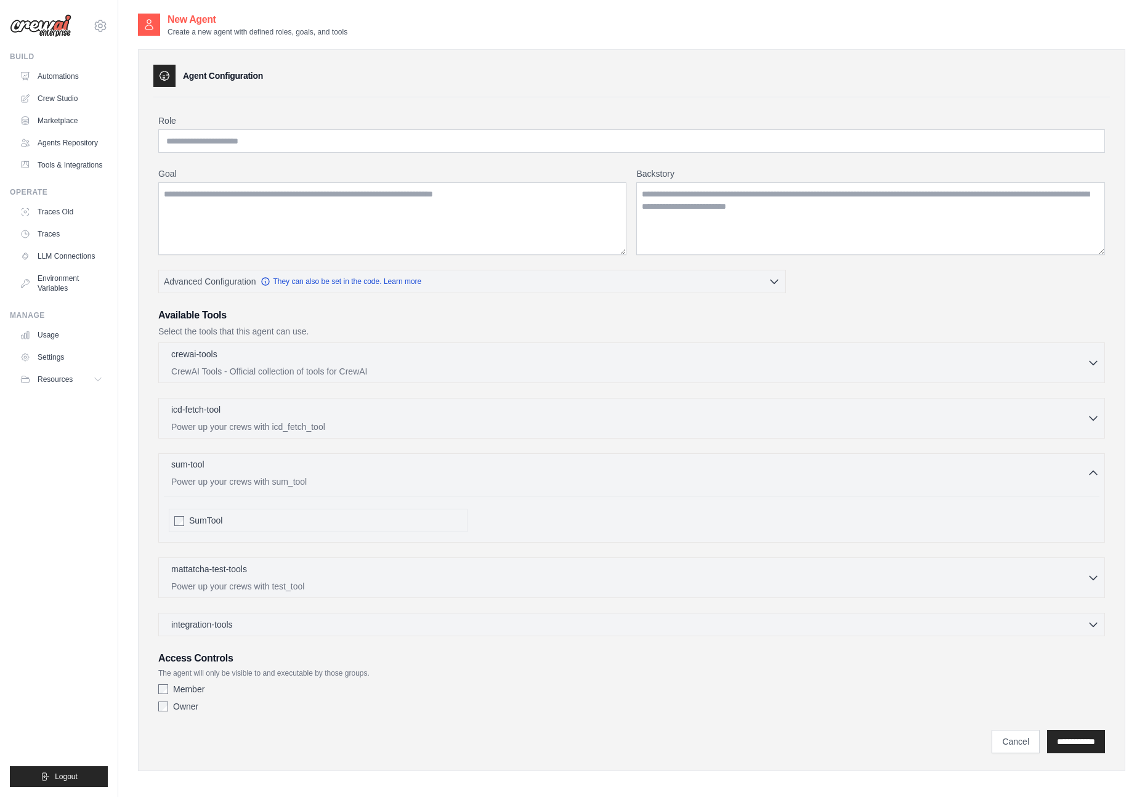
click at [1091, 474] on icon "button" at bounding box center [1094, 473] width 12 height 12
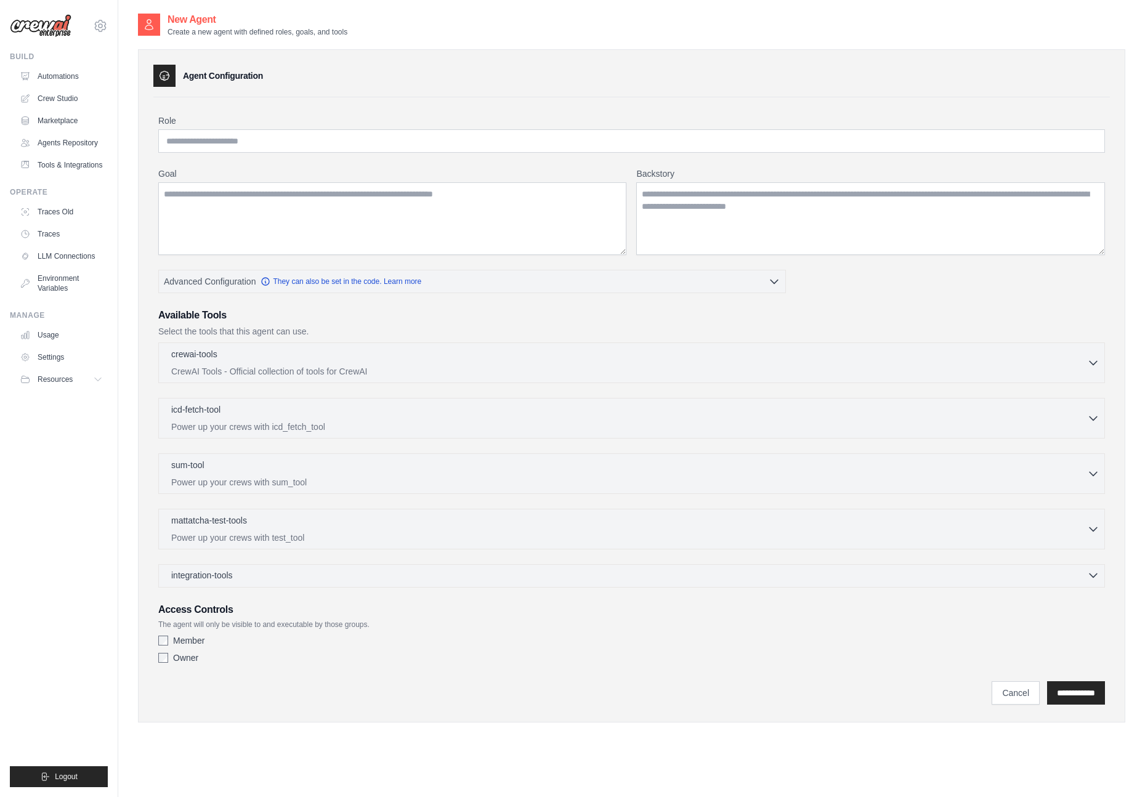
click at [1097, 575] on icon "button" at bounding box center [1094, 575] width 12 height 12
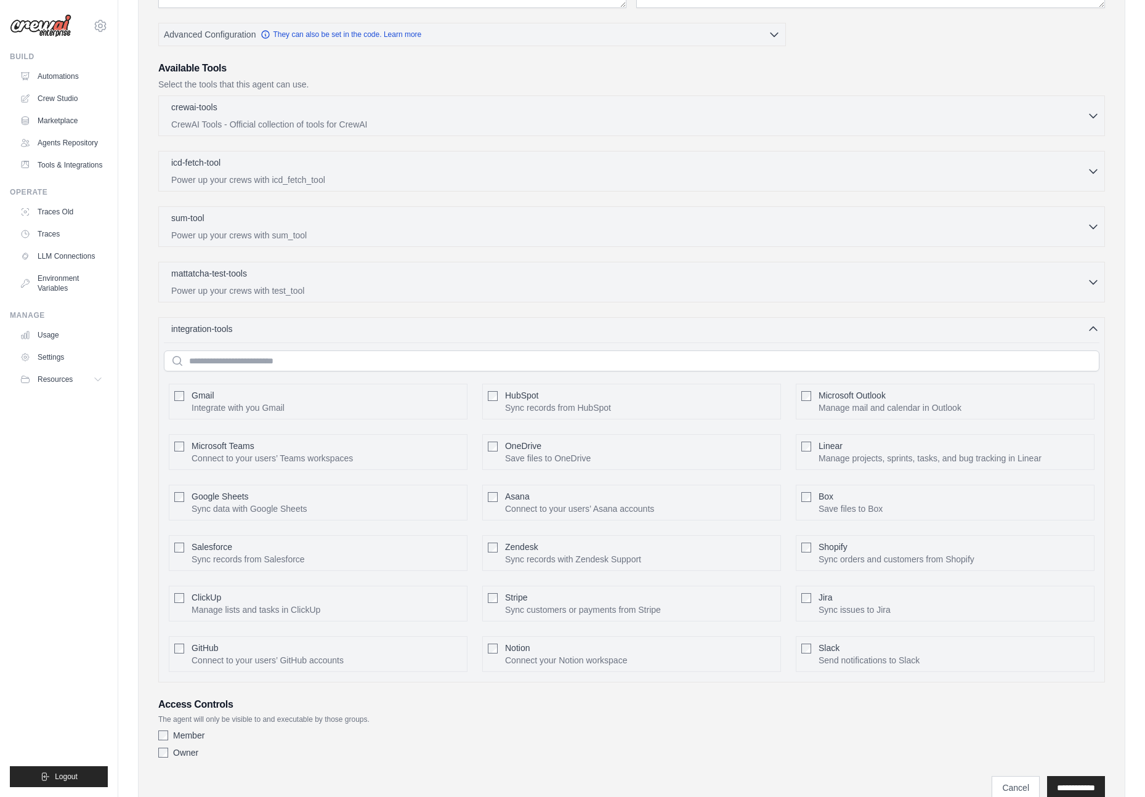
scroll to position [299, 0]
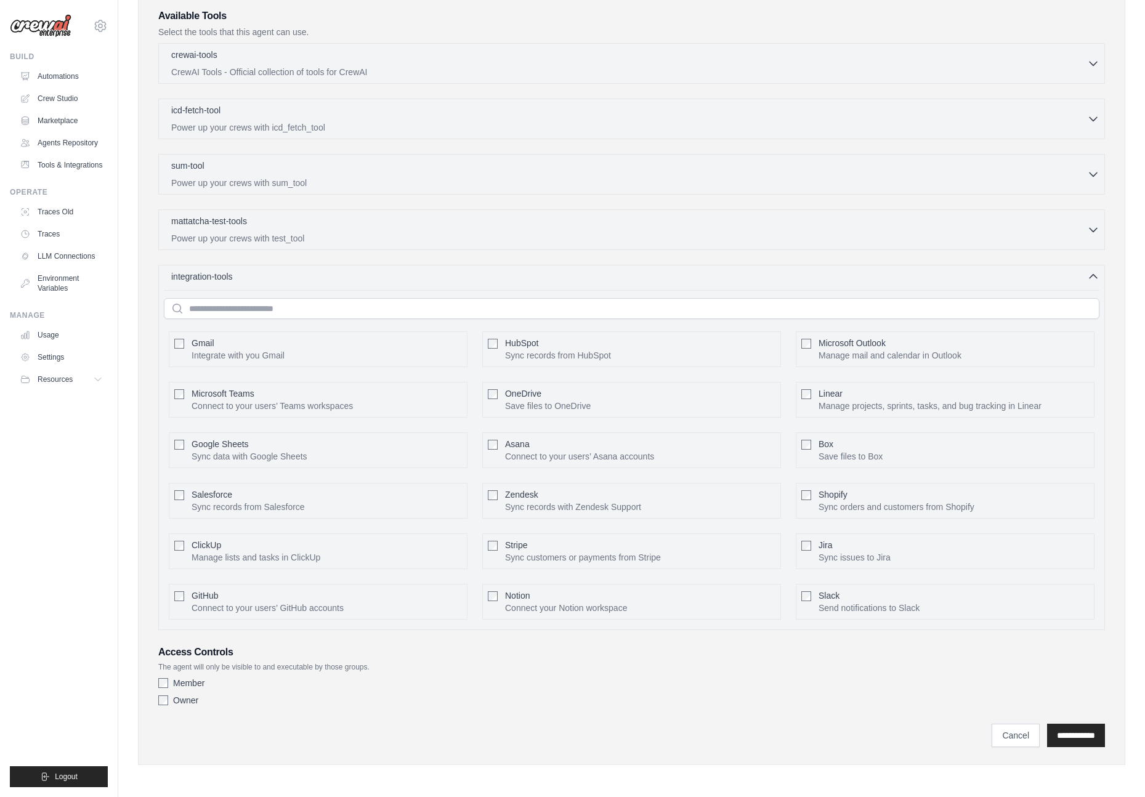
click at [1100, 285] on div "integration-tools 0 selected Gmail HubSpot Microsoft Teams" at bounding box center [631, 447] width 947 height 365
click at [1099, 280] on icon "button" at bounding box center [1094, 276] width 12 height 12
